Goal: Complete application form

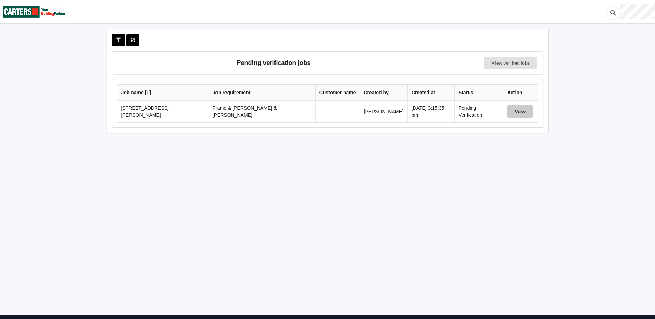
click at [514, 111] on button "View" at bounding box center [521, 111] width 26 height 12
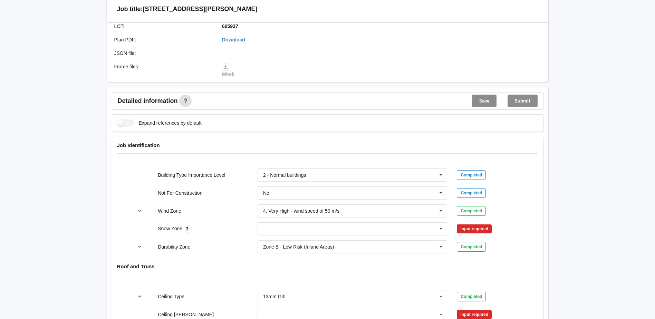
scroll to position [242, 0]
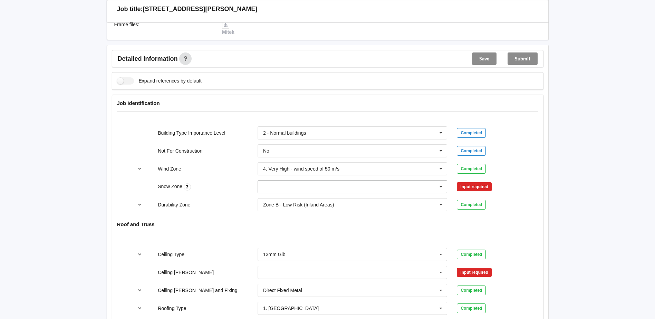
click at [393, 181] on input "text" at bounding box center [352, 187] width 189 height 12
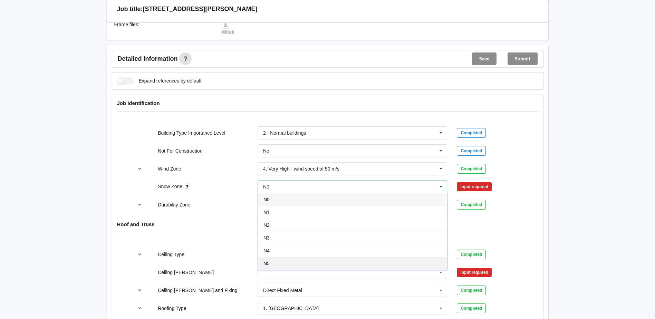
click at [292, 257] on div "N5" at bounding box center [352, 263] width 189 height 13
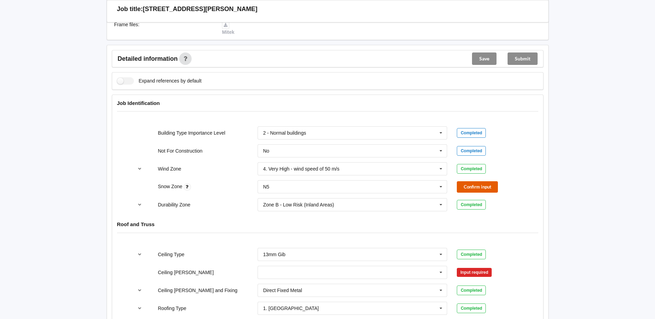
click at [484, 181] on button "Confirm input" at bounding box center [477, 186] width 41 height 11
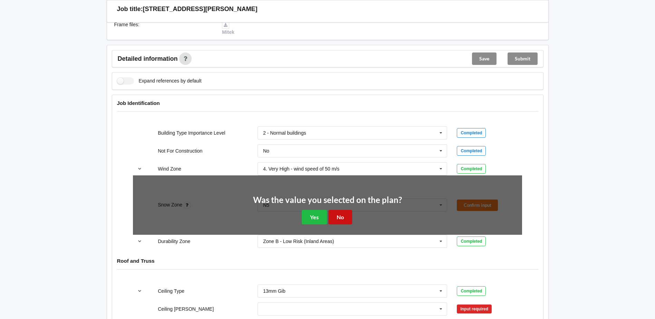
click at [336, 213] on button "No" at bounding box center [341, 217] width 24 height 14
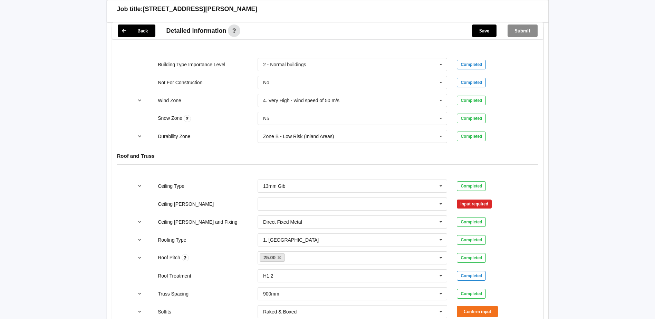
scroll to position [380, 0]
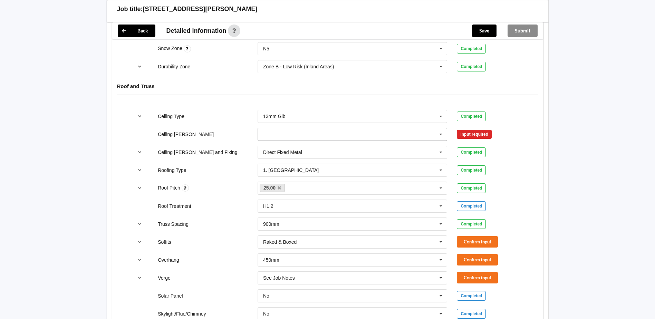
click at [442, 128] on icon at bounding box center [441, 134] width 10 height 13
click at [337, 169] on div "600mm" at bounding box center [352, 172] width 189 height 13
click at [438, 147] on icon at bounding box center [441, 152] width 10 height 13
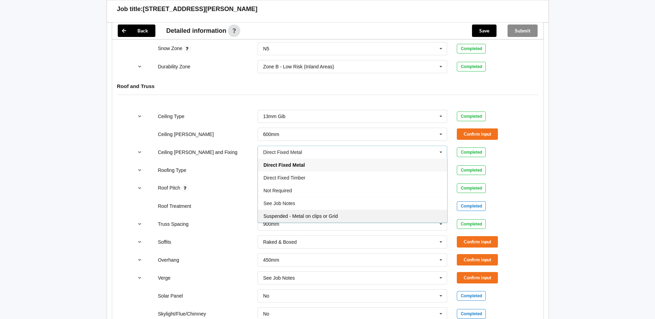
click at [327, 213] on div "Suspended - Metal on clips or Grid" at bounding box center [352, 216] width 189 height 13
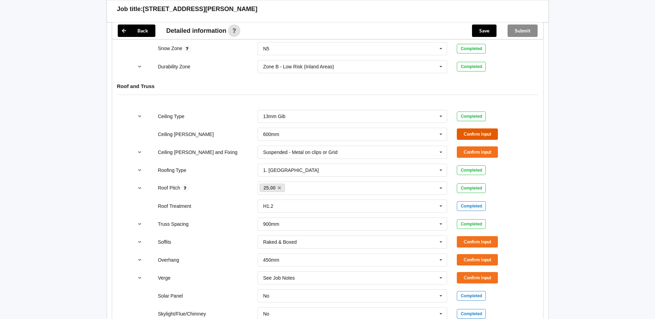
click at [466, 129] on button "Confirm input" at bounding box center [477, 134] width 41 height 11
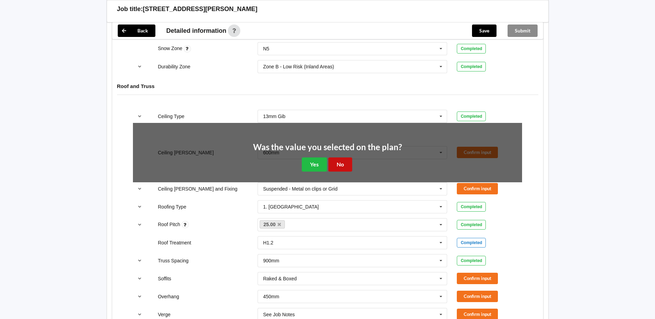
click at [342, 158] on button "No" at bounding box center [341, 165] width 24 height 14
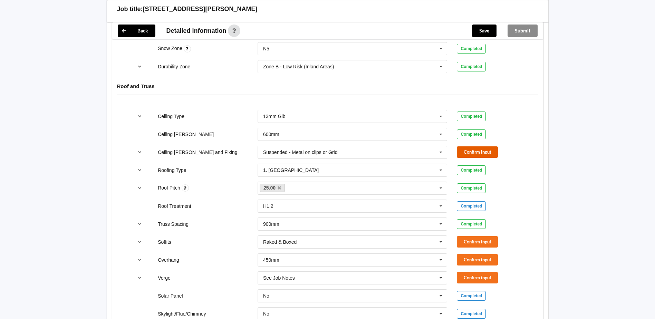
click at [472, 148] on button "Confirm input" at bounding box center [477, 152] width 41 height 11
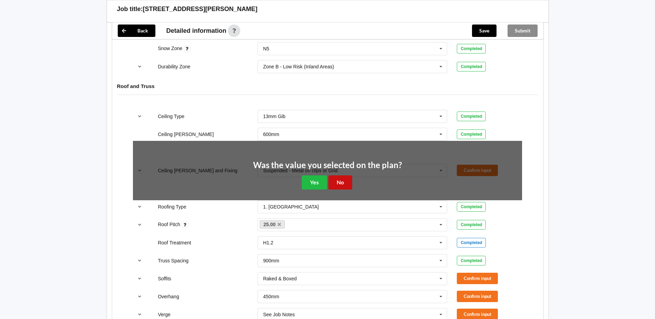
click at [335, 177] on button "No" at bounding box center [341, 183] width 24 height 14
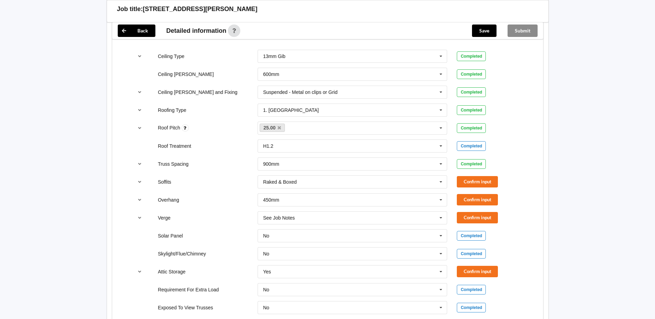
scroll to position [484, 0]
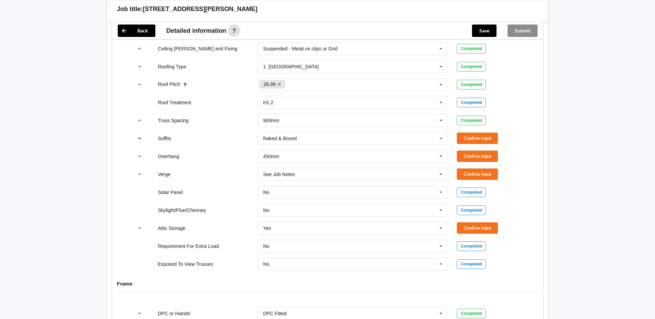
click at [136, 132] on button "reference-toggle" at bounding box center [139, 138] width 13 height 12
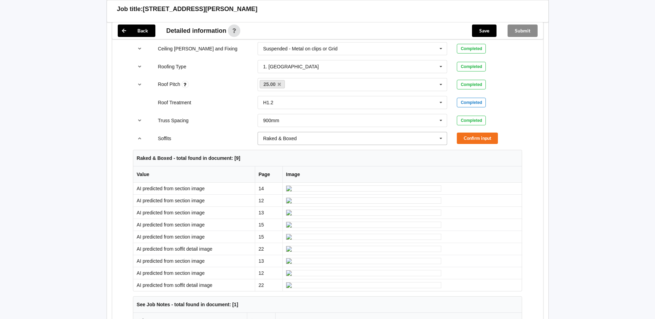
click at [442, 132] on icon at bounding box center [441, 138] width 10 height 13
click at [344, 148] on div "Boxed" at bounding box center [352, 151] width 189 height 13
click at [469, 134] on button "Confirm input" at bounding box center [477, 138] width 41 height 11
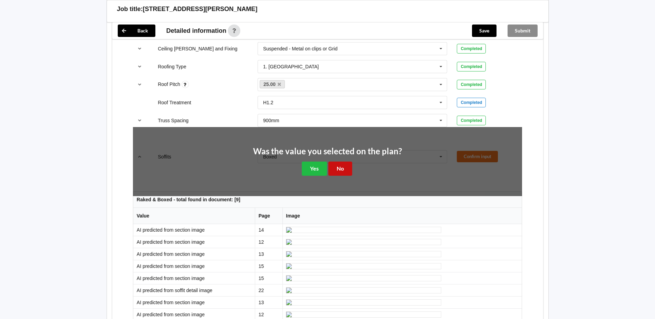
click at [335, 164] on button "No" at bounding box center [341, 169] width 24 height 14
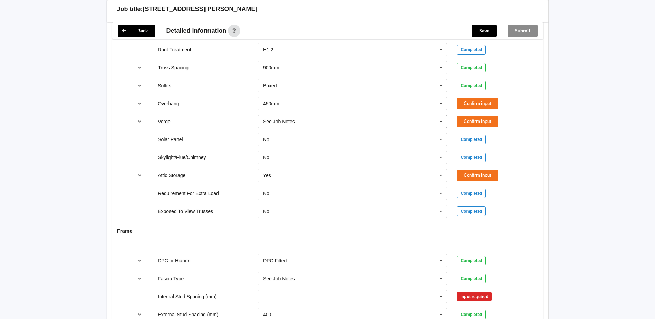
scroll to position [518, 0]
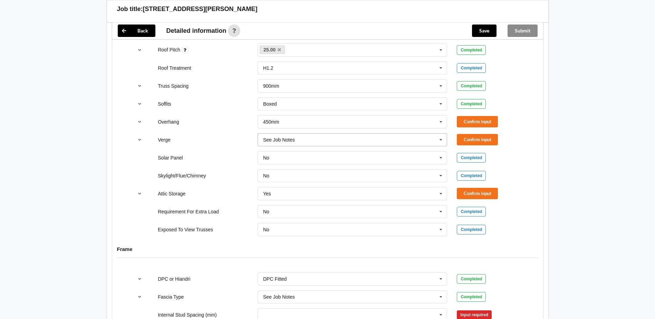
click at [442, 134] on icon at bounding box center [441, 140] width 10 height 13
drag, startPoint x: 373, startPoint y: 209, endPoint x: 380, endPoint y: 204, distance: 8.7
click at [374, 210] on div "Multiple Values – See As Per Plan" at bounding box center [352, 216] width 189 height 13
click at [441, 117] on icon at bounding box center [441, 122] width 10 height 13
click at [373, 183] on div "Multiple Values – See As Per Plan" at bounding box center [352, 185] width 189 height 13
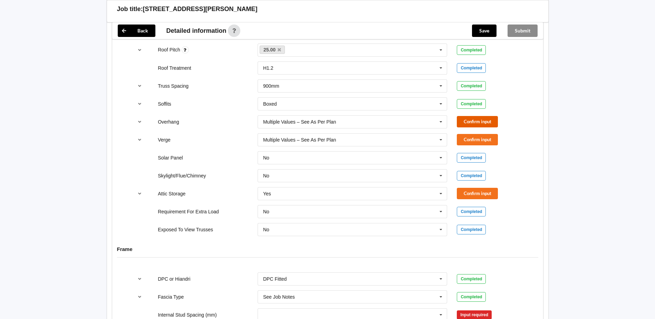
click at [469, 116] on button "Confirm input" at bounding box center [477, 121] width 41 height 11
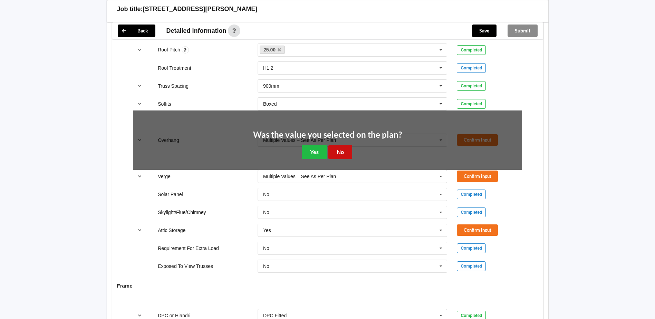
click at [340, 148] on button "No" at bounding box center [341, 152] width 24 height 14
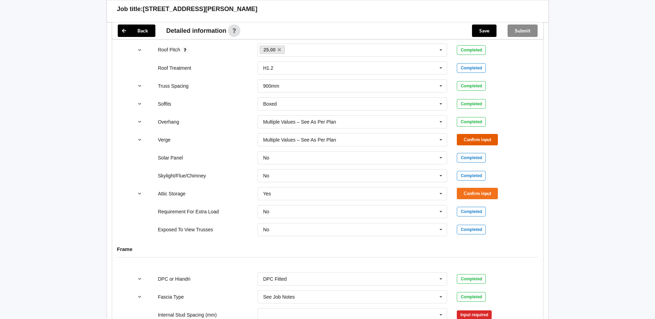
click at [467, 134] on button "Confirm input" at bounding box center [477, 139] width 41 height 11
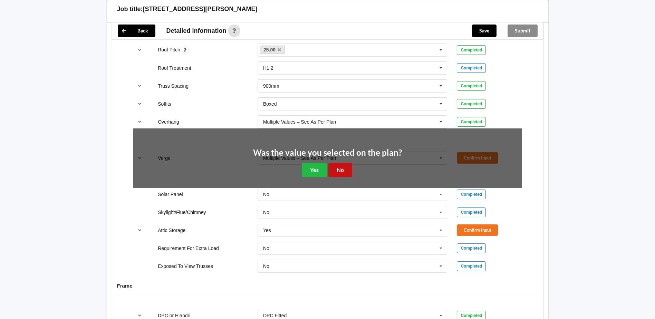
click at [342, 166] on button "No" at bounding box center [341, 170] width 24 height 14
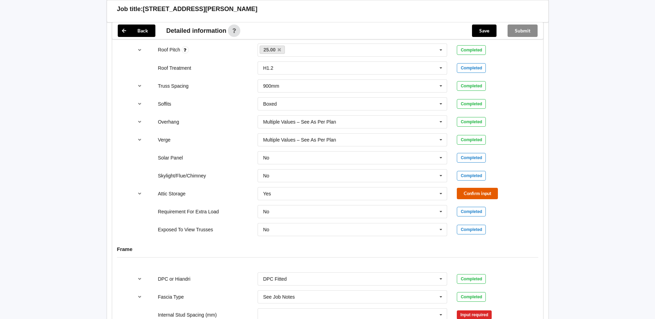
click at [471, 188] on button "Confirm input" at bounding box center [477, 193] width 41 height 11
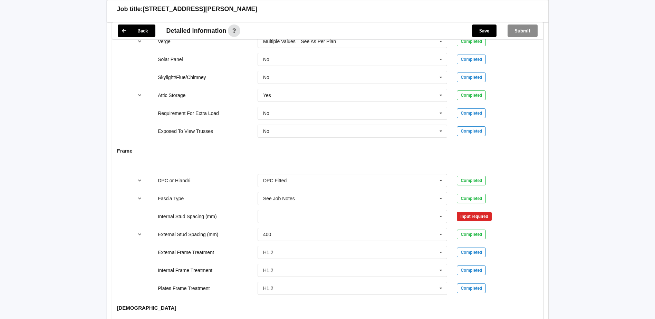
scroll to position [622, 0]
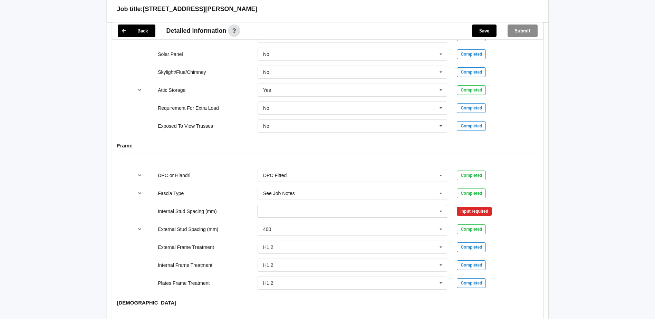
click at [441, 205] on icon at bounding box center [441, 211] width 10 height 13
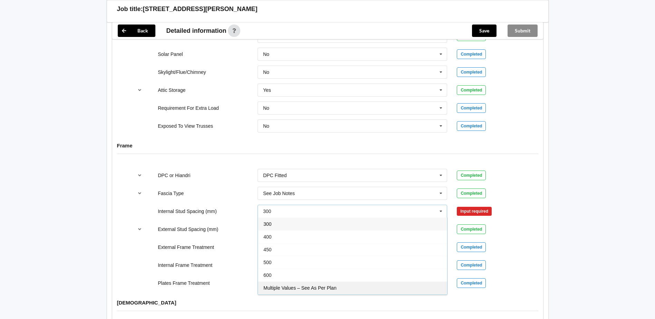
click at [348, 284] on div "Multiple Values – See As Per Plan" at bounding box center [352, 288] width 189 height 13
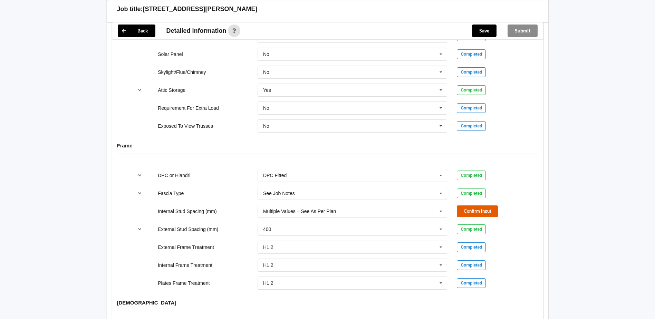
click at [472, 207] on button "Confirm input" at bounding box center [477, 211] width 41 height 11
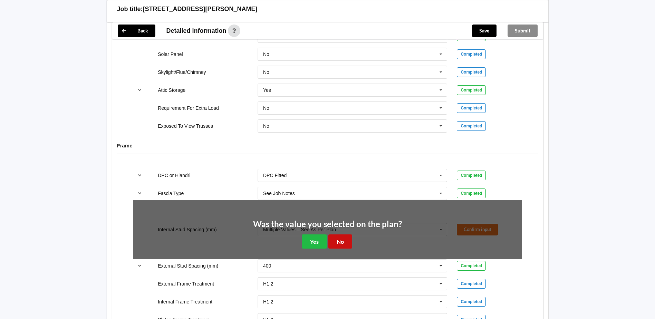
click at [337, 238] on button "No" at bounding box center [341, 242] width 24 height 14
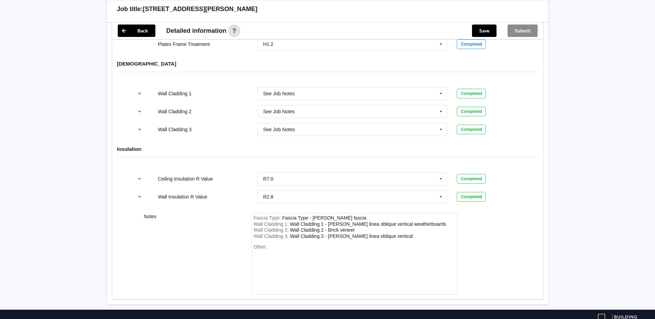
scroll to position [864, 0]
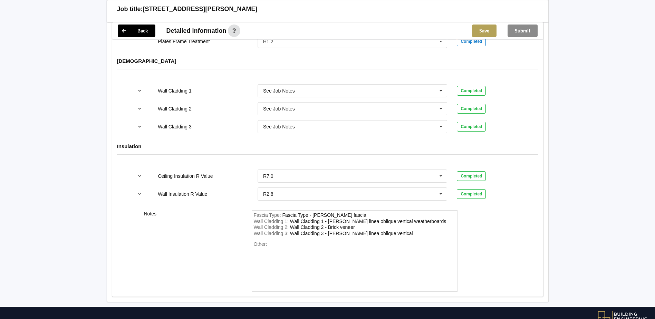
click at [482, 31] on button "Save" at bounding box center [484, 31] width 25 height 12
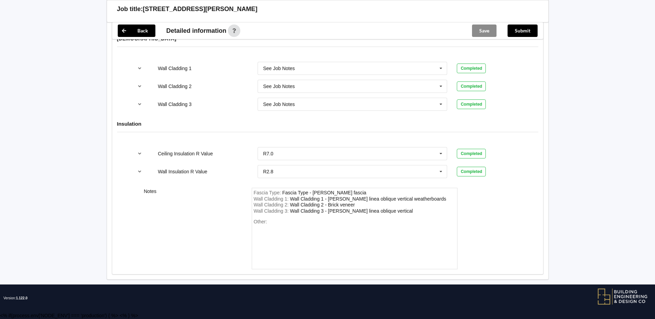
scroll to position [848, 0]
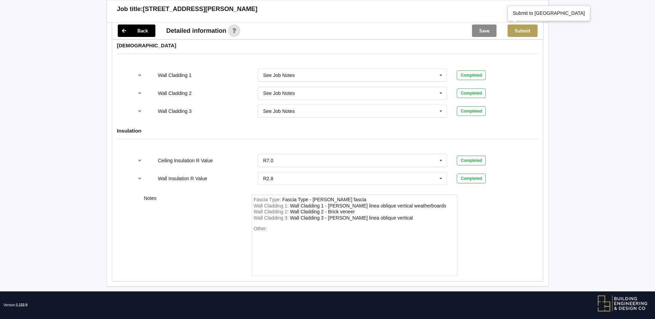
click at [529, 32] on button "Submit" at bounding box center [523, 31] width 30 height 12
